Goal: Task Accomplishment & Management: Manage account settings

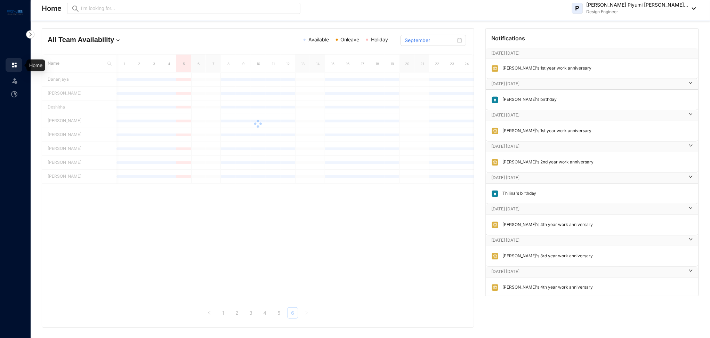
scroll to position [232, 0]
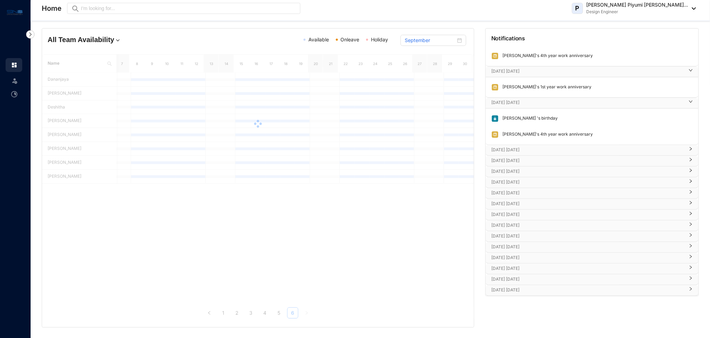
click at [655, 7] on p "[PERSON_NAME] Piyumi [PERSON_NAME]..." at bounding box center [638, 4] width 102 height 7
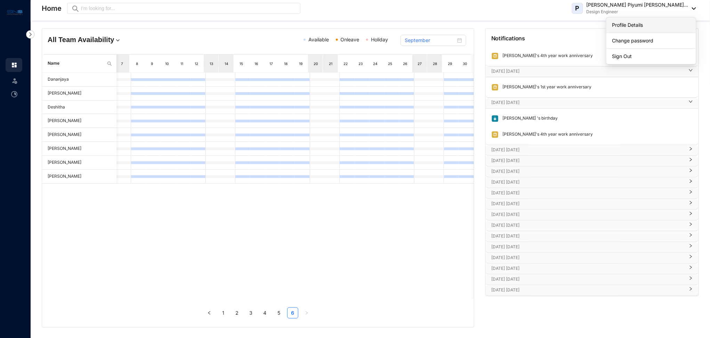
click at [647, 24] on link "Profile Details" at bounding box center [651, 25] width 78 height 7
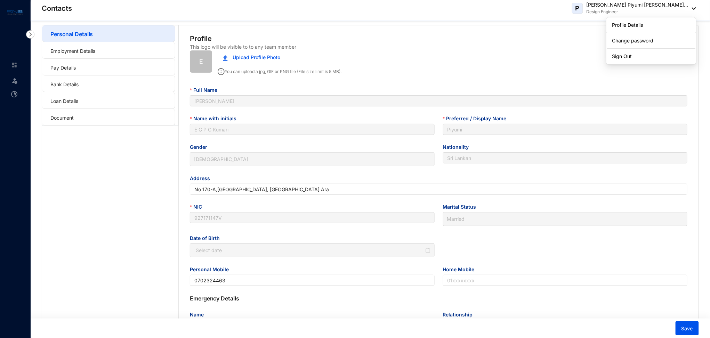
type input "1992-08-04"
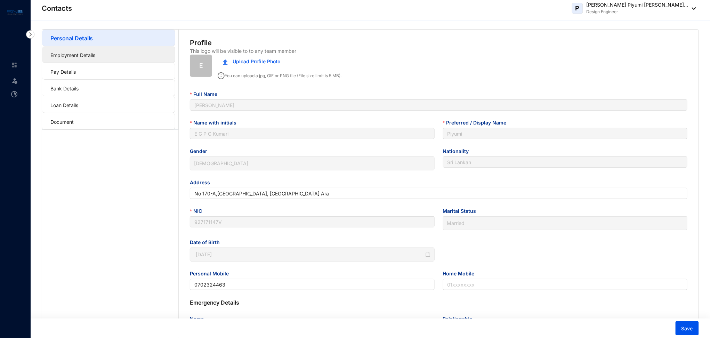
click at [88, 53] on link "Employment Details" at bounding box center [72, 55] width 45 height 6
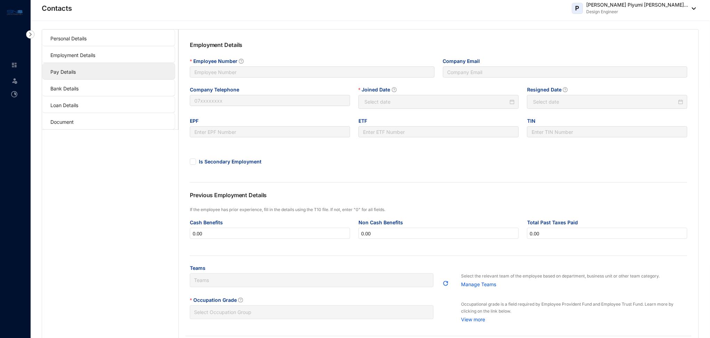
type input "50"
type input "piyumi@slpg.lk"
type input "0050"
type input "2024-02-15"
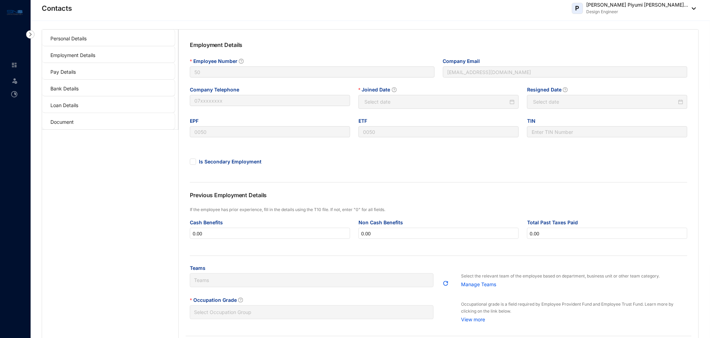
type input "Invalid Date"
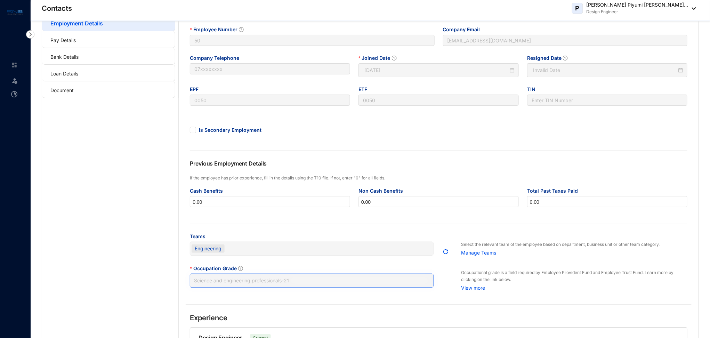
scroll to position [46, 0]
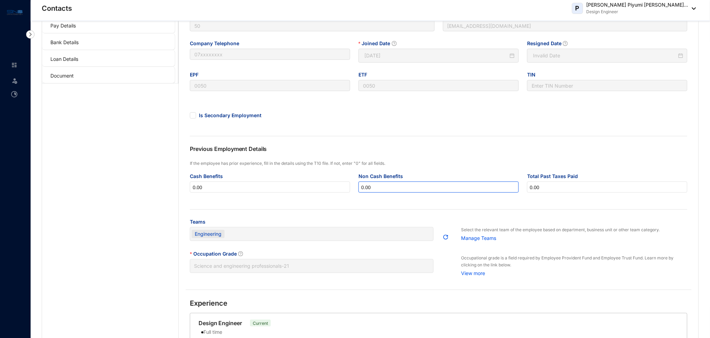
click at [378, 191] on input "0.00" at bounding box center [439, 187] width 160 height 11
click at [388, 209] on div at bounding box center [439, 209] width 498 height 0
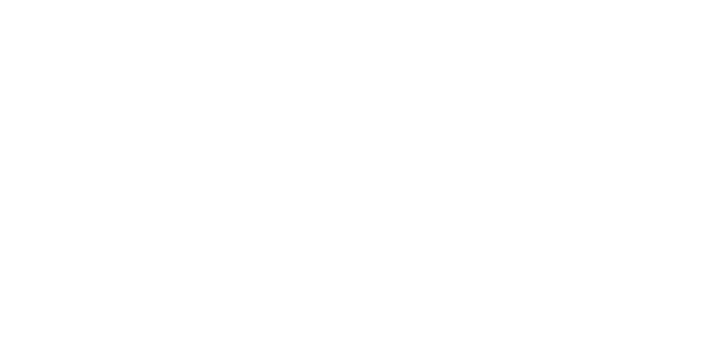
scroll to position [0, 0]
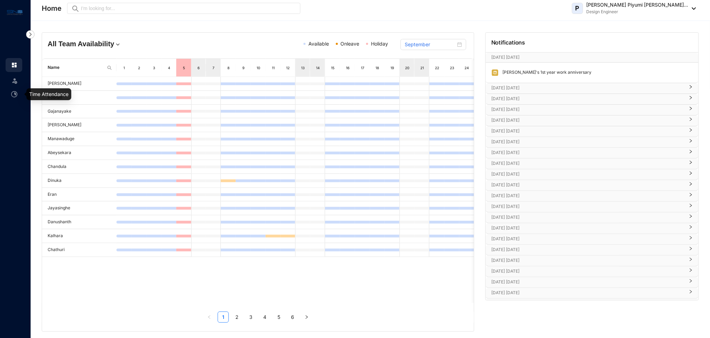
click at [13, 94] on img at bounding box center [14, 94] width 6 height 6
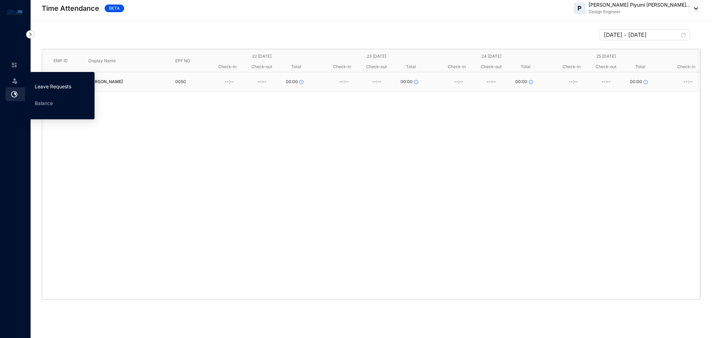
click at [46, 89] on link "Leave Requests" at bounding box center [53, 86] width 37 height 6
